Goal: Find specific page/section: Find specific page/section

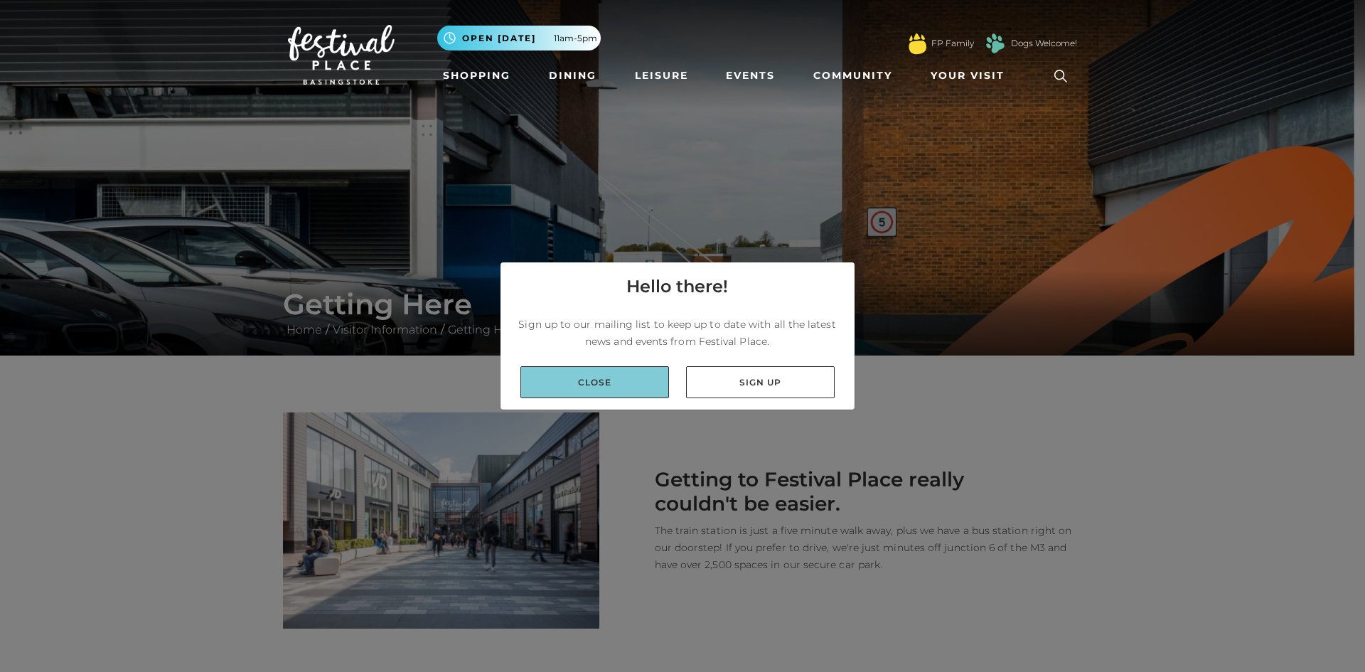
click at [581, 387] on link "Close" at bounding box center [594, 382] width 149 height 32
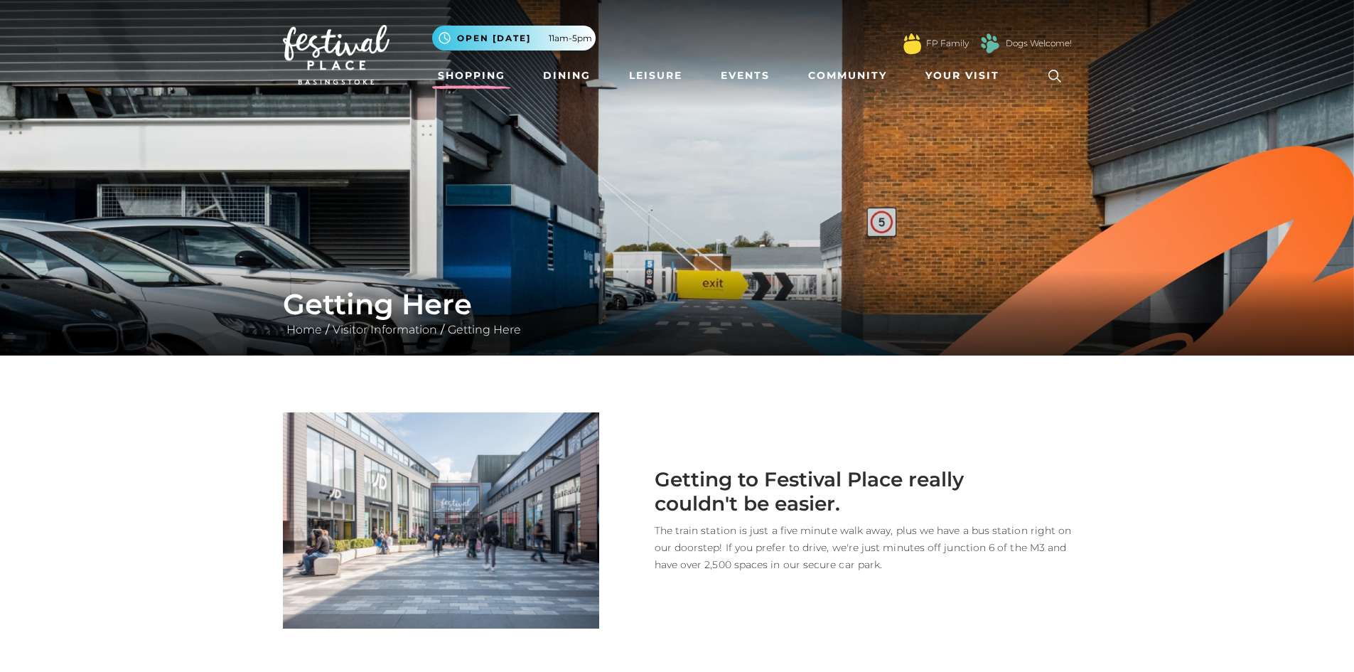
click at [480, 73] on link "Shopping" at bounding box center [471, 76] width 79 height 26
click at [472, 73] on link "Shopping" at bounding box center [471, 76] width 79 height 26
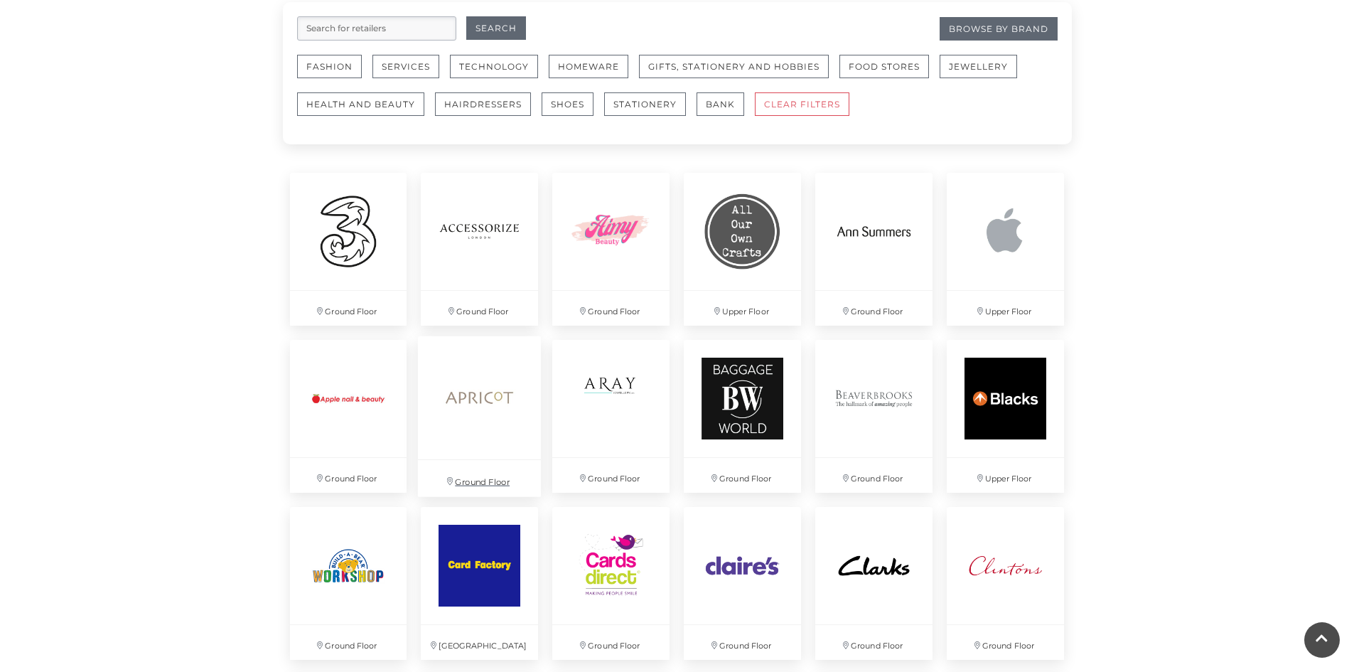
scroll to position [711, 0]
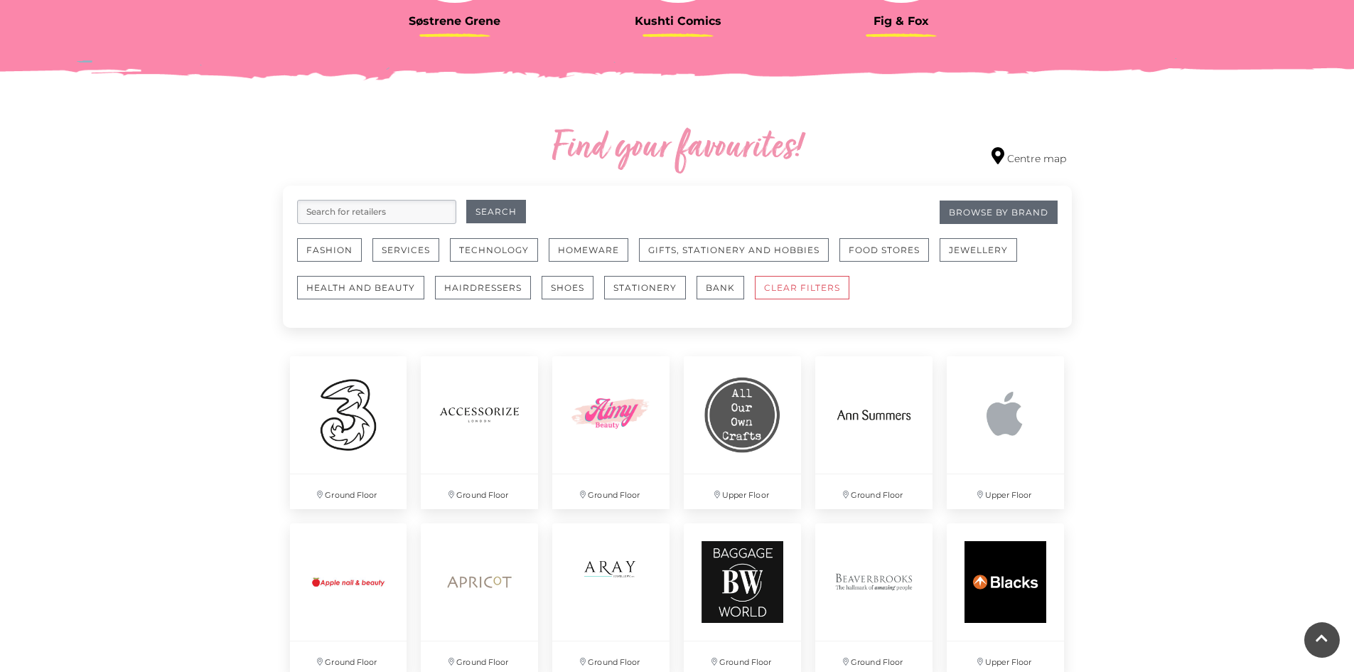
click at [361, 208] on input "search" at bounding box center [376, 212] width 159 height 24
type input "Bodycare"
click at [466, 200] on button "Search" at bounding box center [496, 211] width 60 height 23
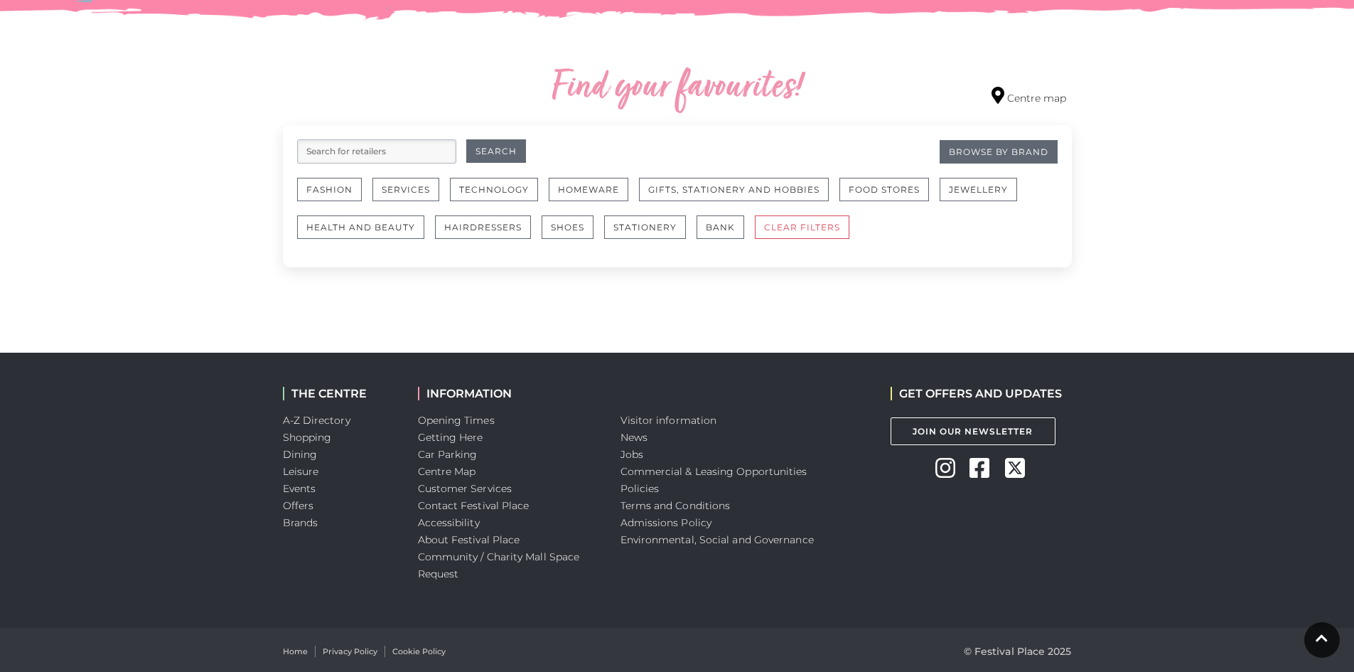
scroll to position [774, 0]
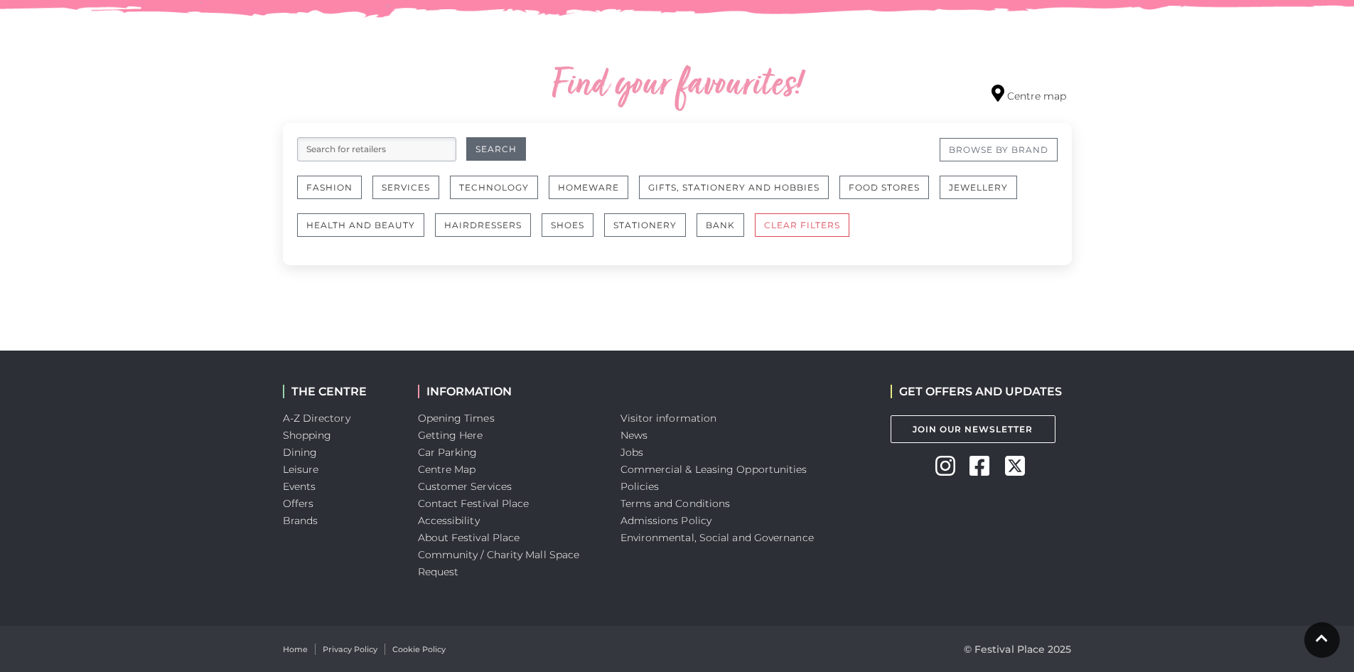
click at [1000, 154] on link "Browse By Brand" at bounding box center [999, 149] width 118 height 23
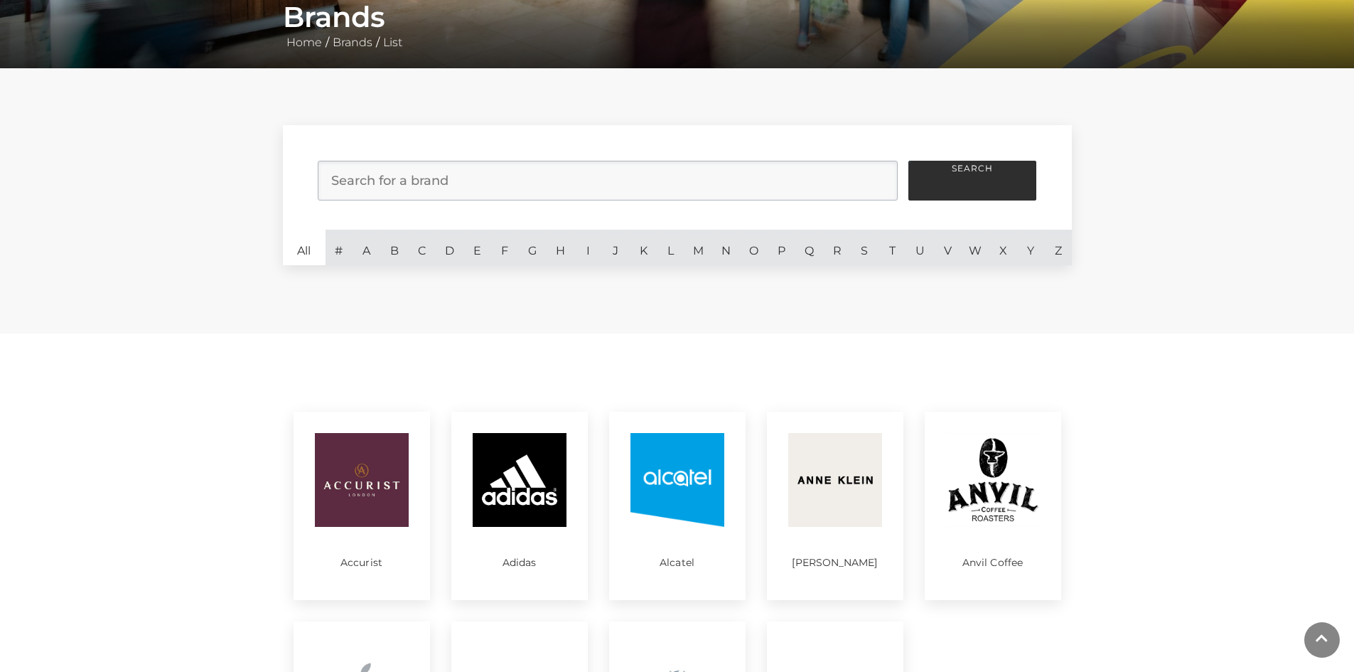
scroll to position [355, 0]
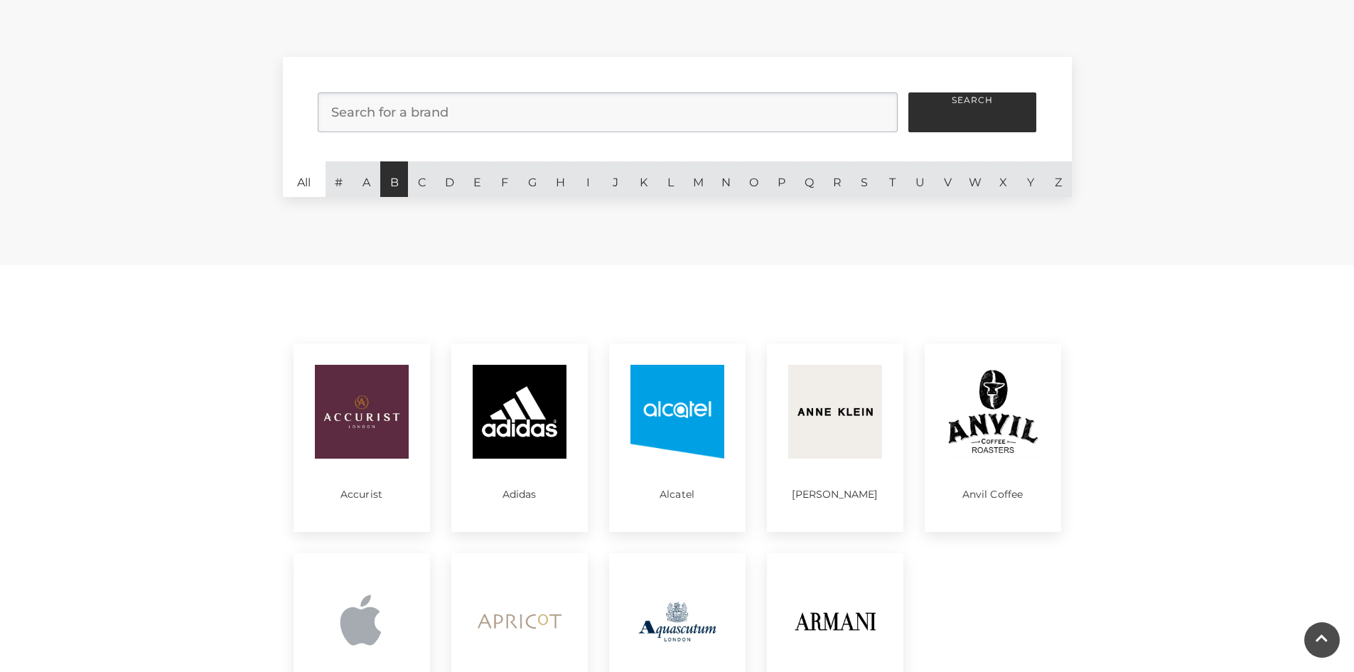
click at [397, 178] on link "B" at bounding box center [394, 179] width 28 height 36
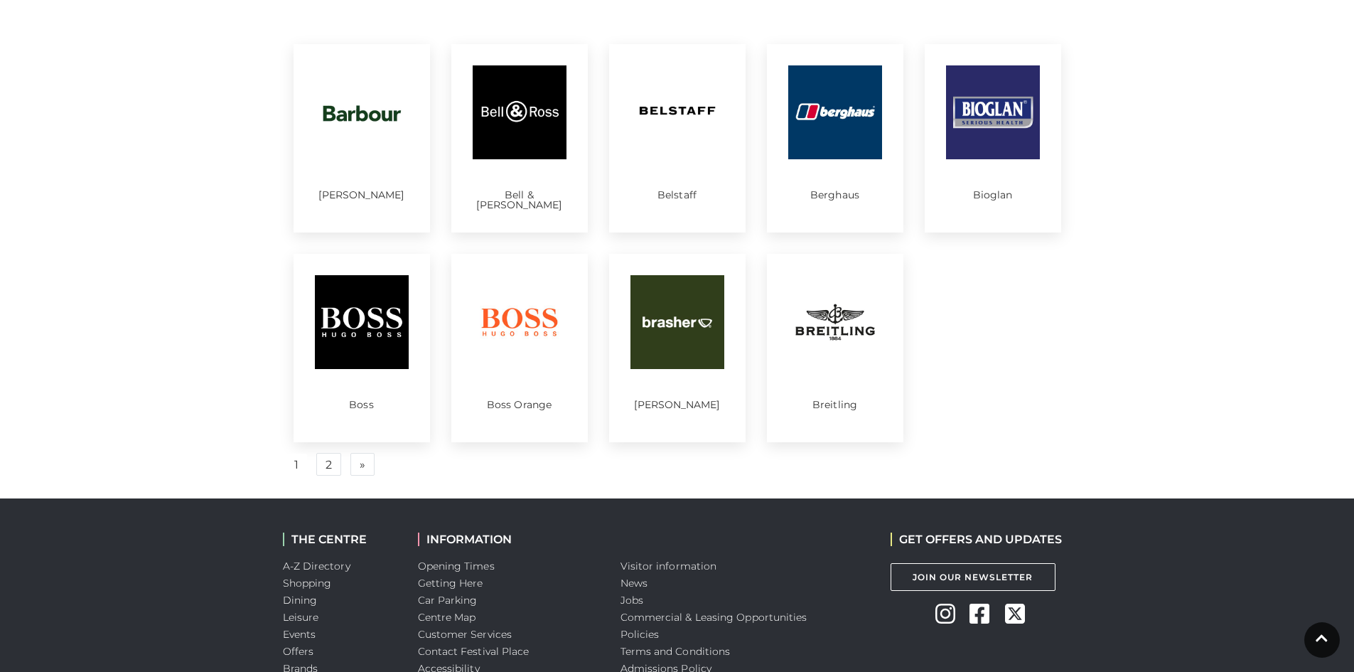
scroll to position [427, 0]
